Goal: Task Accomplishment & Management: Use online tool/utility

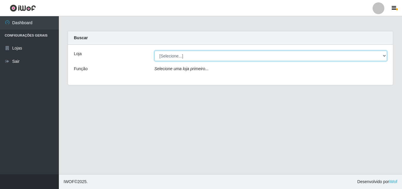
click at [385, 55] on select "[Selecione...] BomQueSó Agreste - Loja 3" at bounding box center [271, 56] width 233 height 10
select select "215"
click at [155, 51] on select "[Selecione...] BomQueSó Agreste - Loja 3" at bounding box center [271, 56] width 233 height 10
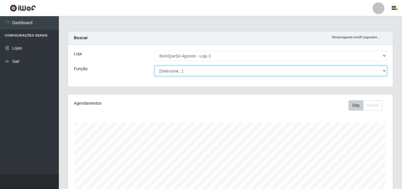
click at [384, 71] on select "[Selecione...] ASG ASG + ASG ++ Balconista Balconista + Balconista ++ Embalador…" at bounding box center [271, 71] width 233 height 10
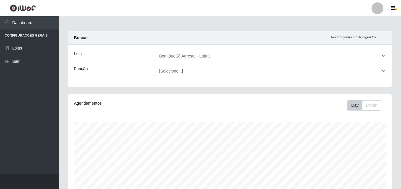
click at [126, 107] on div "Agendamentos" at bounding box center [137, 105] width 134 height 10
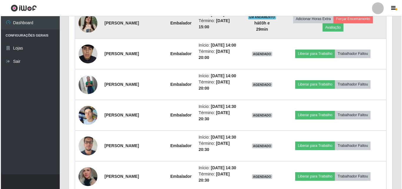
scroll to position [383, 0]
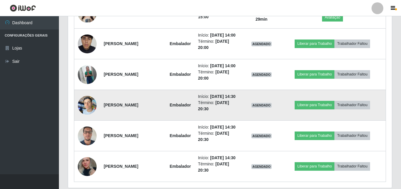
click at [89, 118] on img at bounding box center [87, 105] width 19 height 25
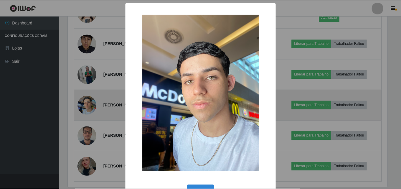
scroll to position [122, 321]
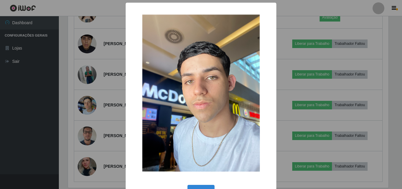
click at [109, 93] on div "× OK Cancel" at bounding box center [201, 94] width 402 height 189
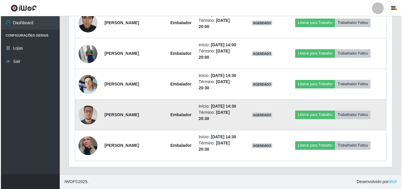
scroll to position [466, 0]
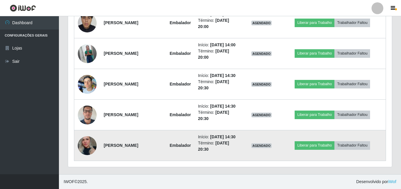
click at [90, 141] on img at bounding box center [87, 145] width 19 height 28
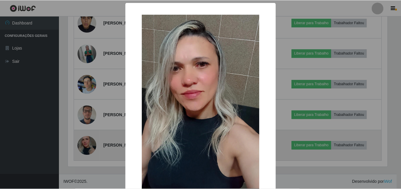
scroll to position [122, 321]
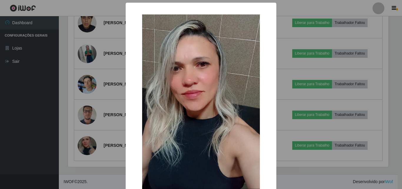
click at [106, 80] on div "× OK Cancel" at bounding box center [201, 94] width 402 height 189
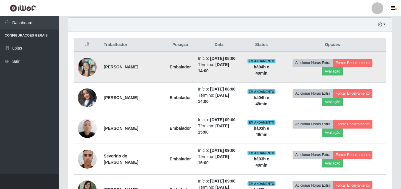
scroll to position [201, 0]
